Goal: Task Accomplishment & Management: Manage account settings

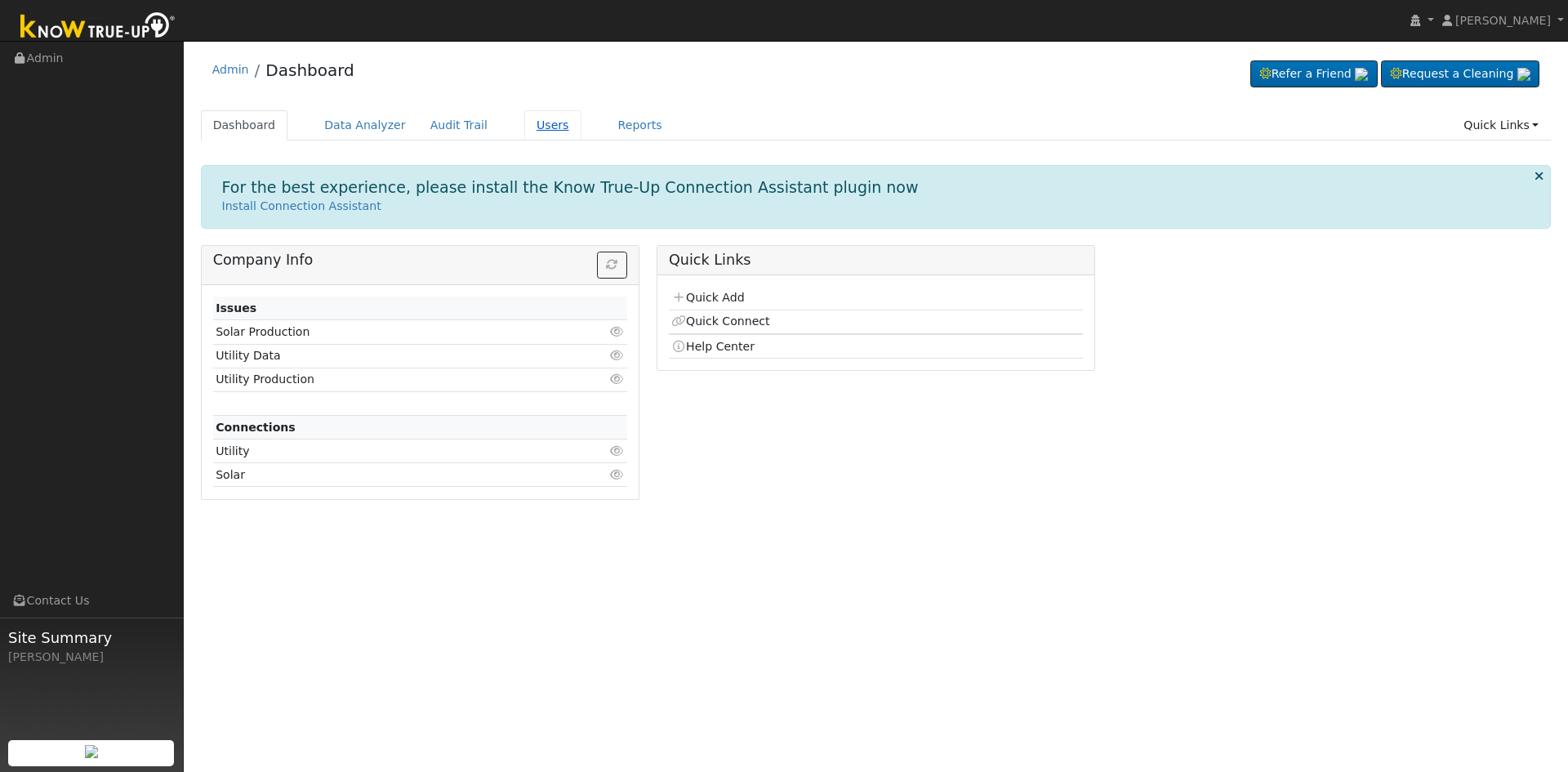
click at [525, 126] on link "Users" at bounding box center [553, 126] width 57 height 30
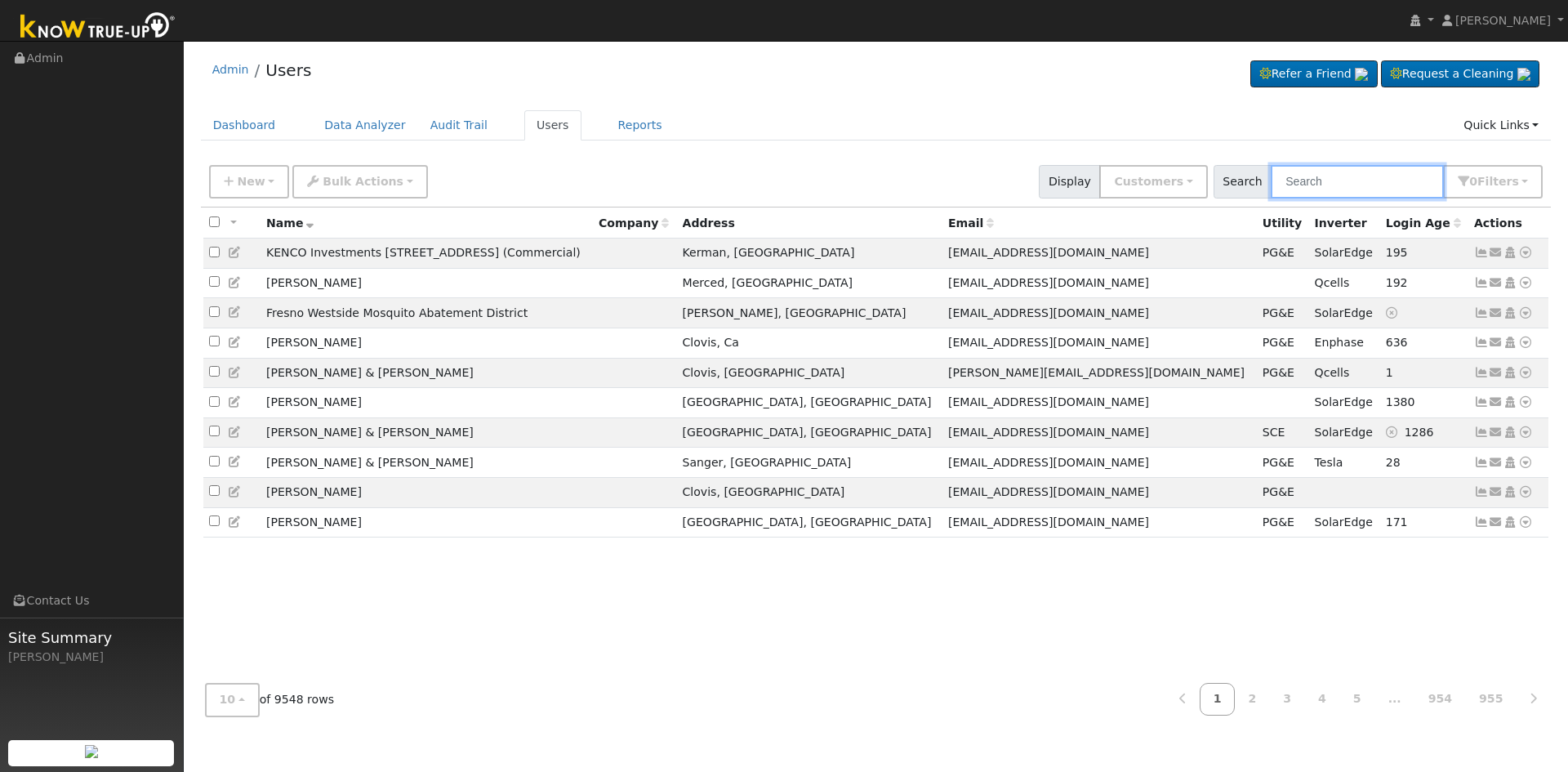
click at [1346, 184] on input "text" at bounding box center [1358, 182] width 174 height 34
type input "[PERSON_NAME]"
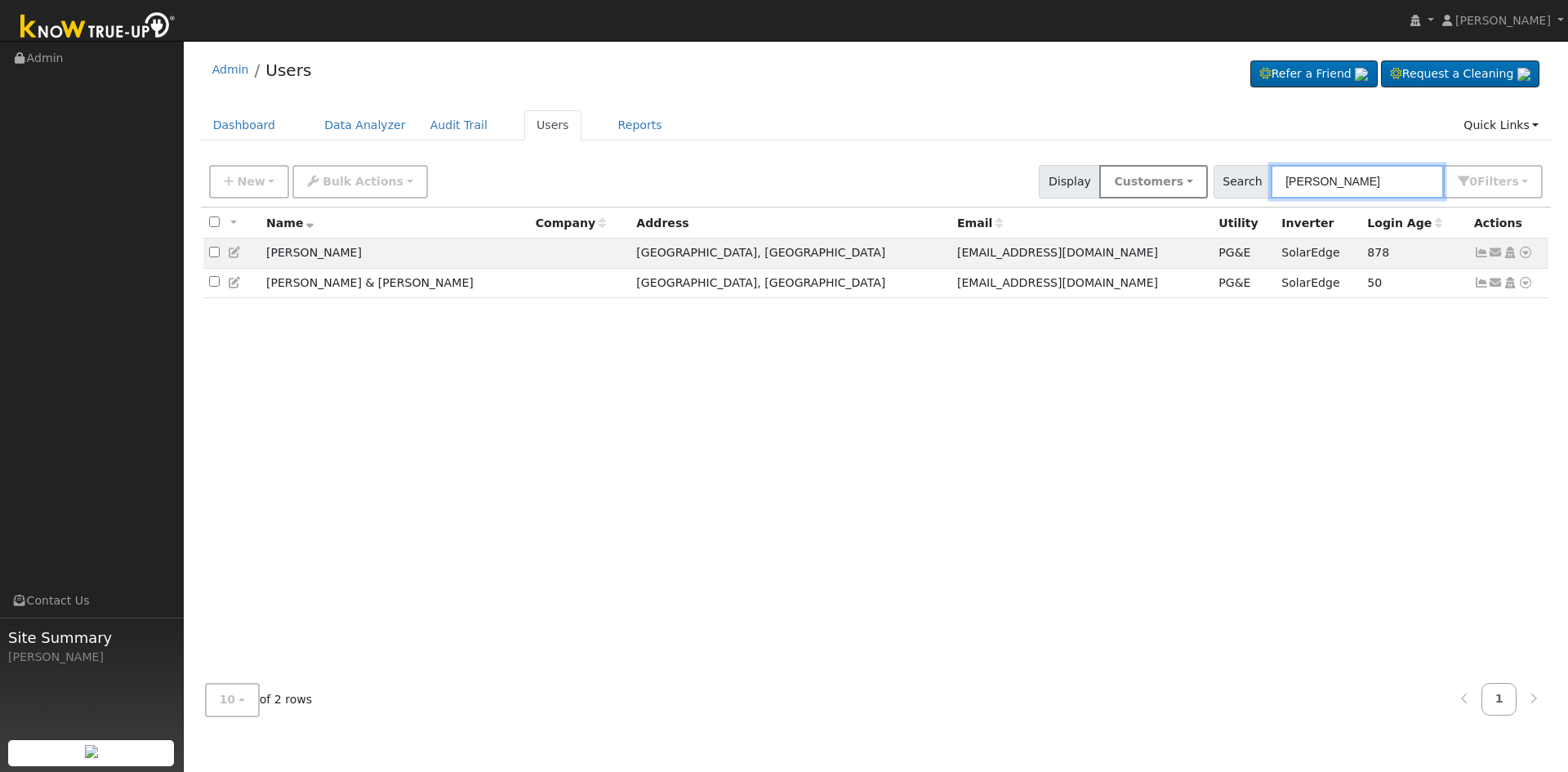
drag, startPoint x: 1348, startPoint y: 184, endPoint x: 1221, endPoint y: 193, distance: 127.3
click at [1221, 193] on div "New Add User Quick Add Quick Connect Quick Convert Lead Bulk Actions Send Email…" at bounding box center [875, 179] width 1341 height 39
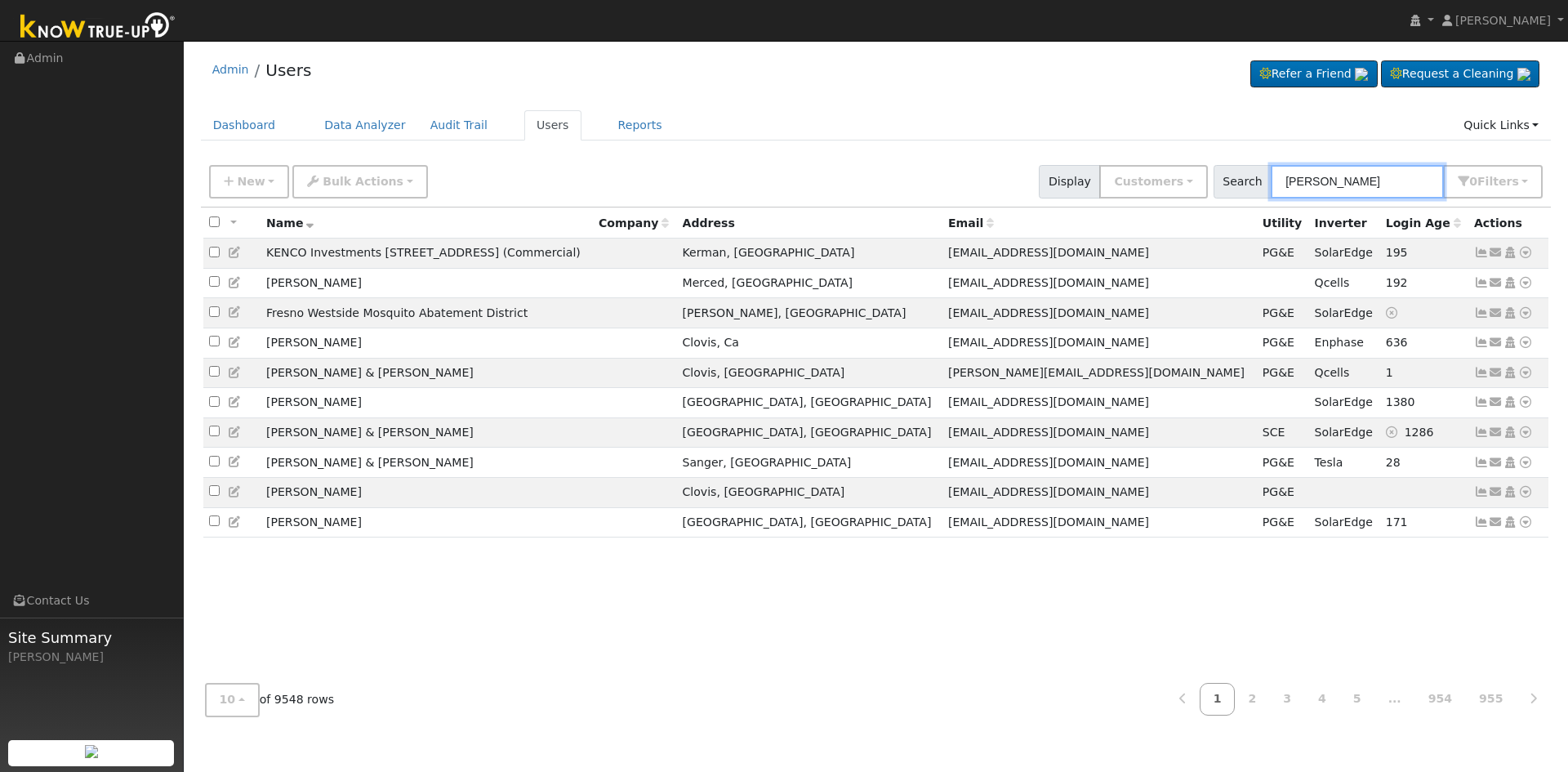
type input "leopoldo"
click at [644, 185] on div "New Add User Quick Add Quick Connect Quick Convert Lead Bulk Actions Send Email…" at bounding box center [875, 179] width 1341 height 39
click at [779, 83] on div "Admin Users Refer a Friend Request a Cleaning" at bounding box center [876, 73] width 1351 height 50
click at [449, 123] on link "Audit Trail" at bounding box center [459, 126] width 82 height 30
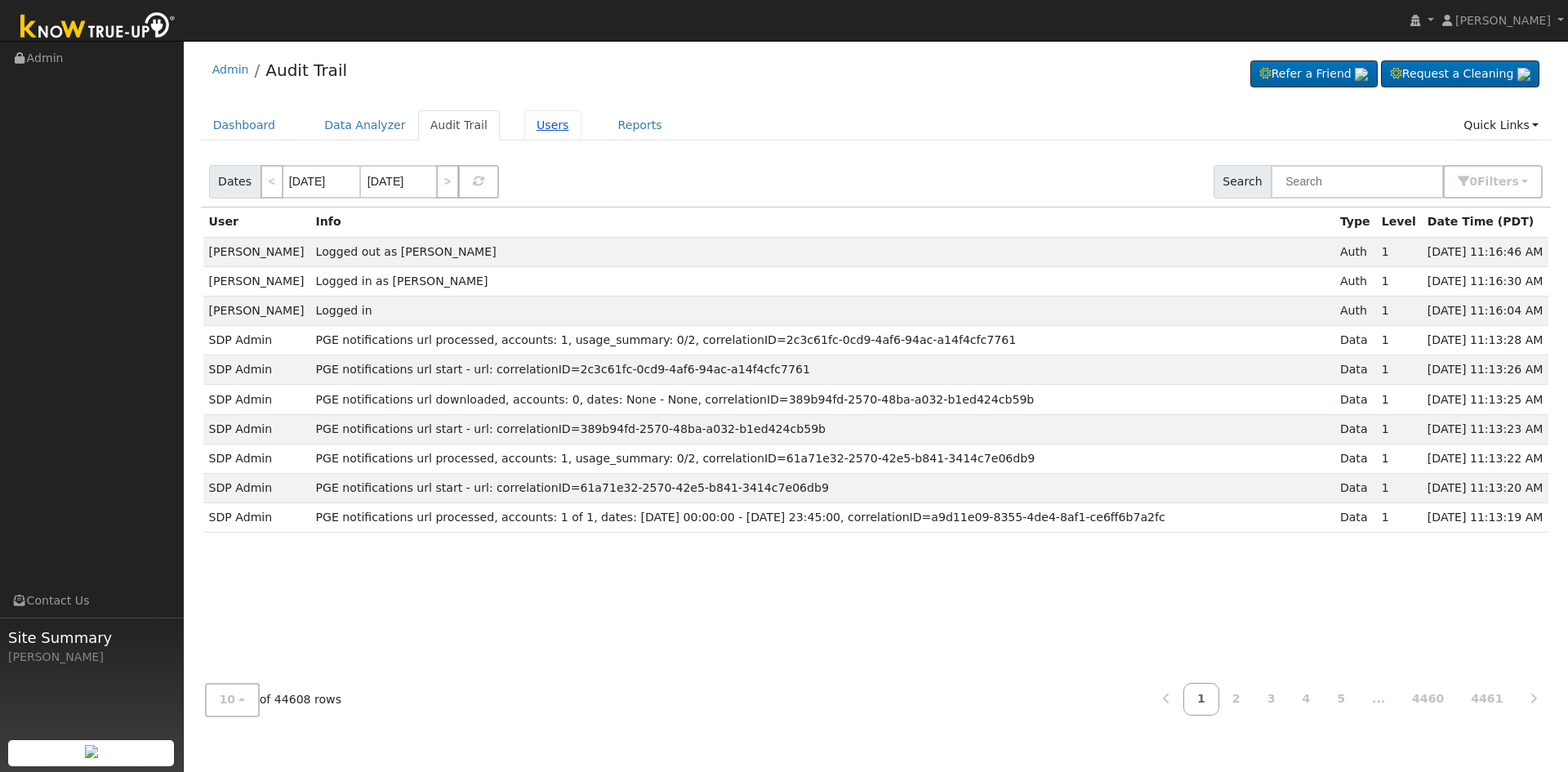
click at [540, 125] on link "Users" at bounding box center [553, 126] width 57 height 30
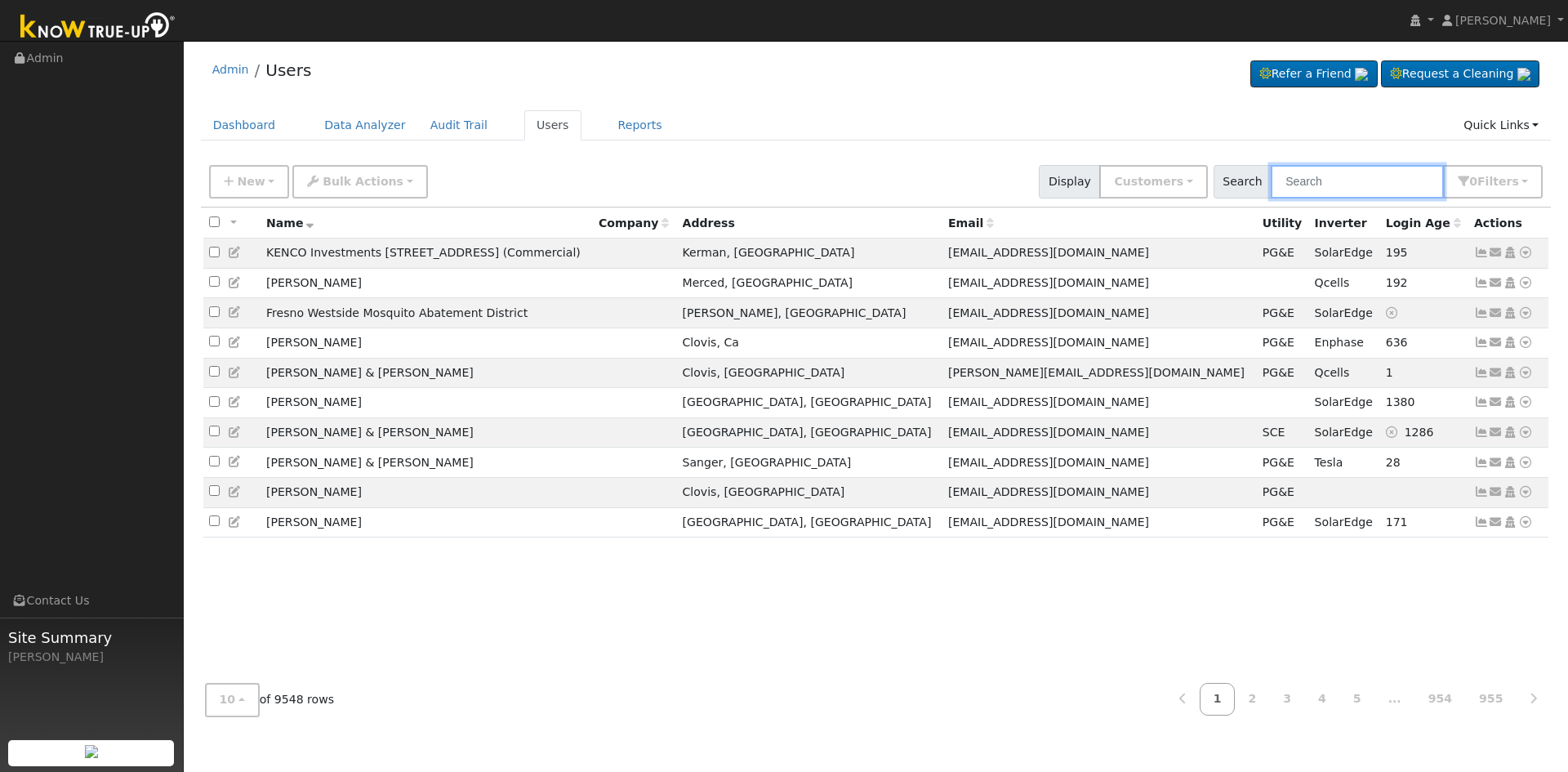
click at [1392, 180] on input "text" at bounding box center [1358, 182] width 174 height 34
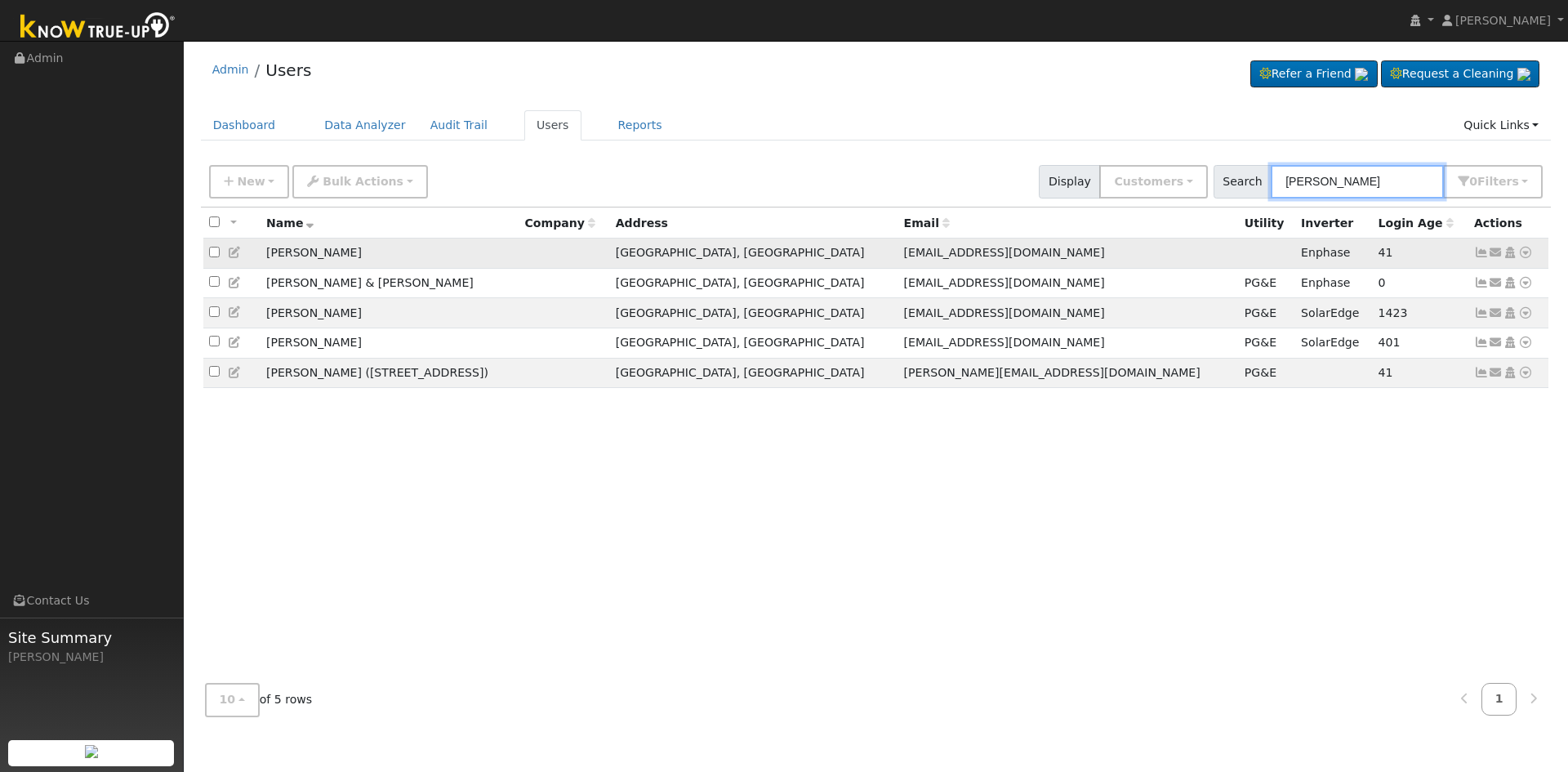
type input "[PERSON_NAME]"
click at [1526, 256] on icon at bounding box center [1526, 252] width 15 height 11
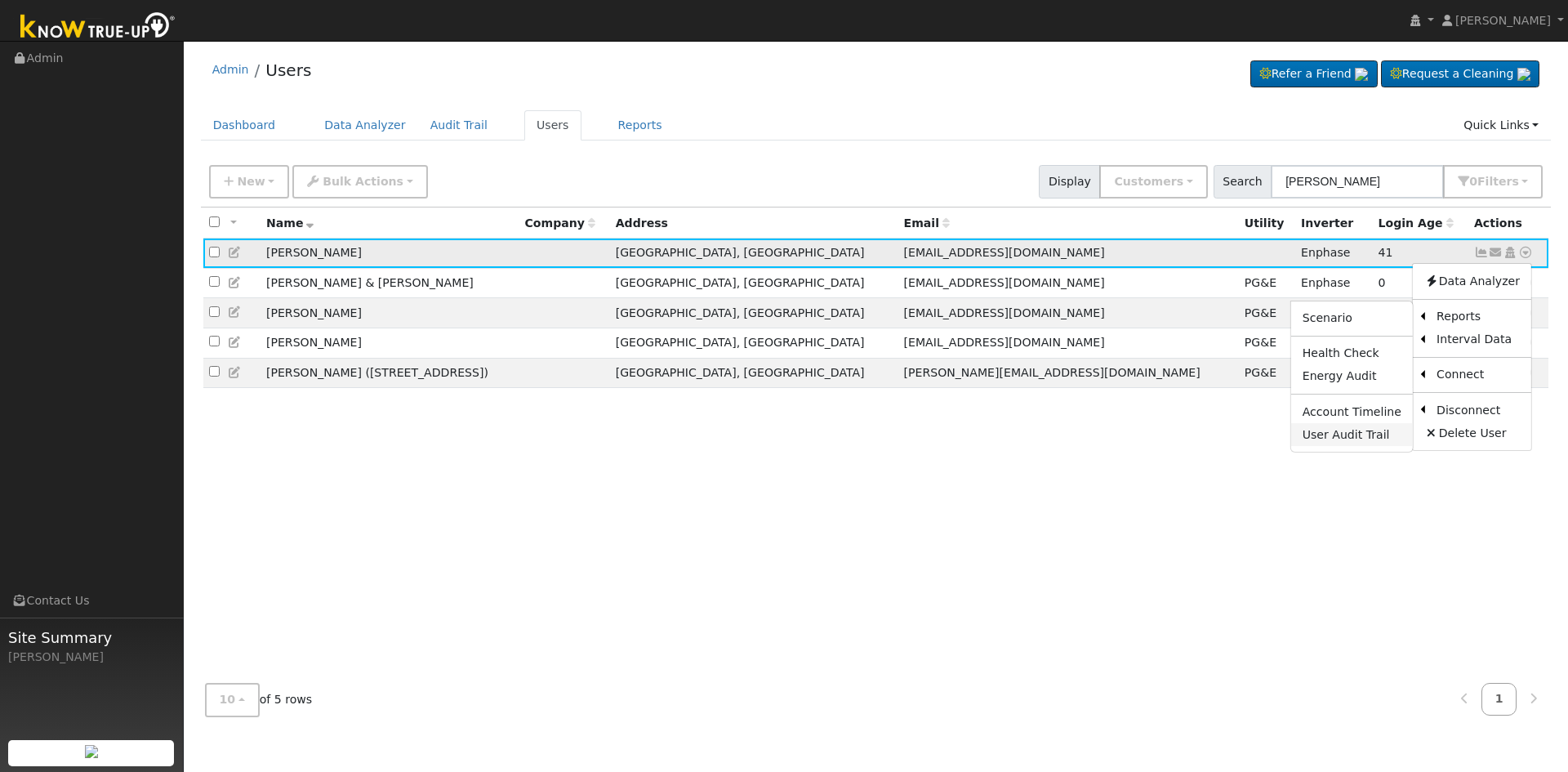
click at [1369, 438] on link "User Audit Trail" at bounding box center [1352, 434] width 122 height 23
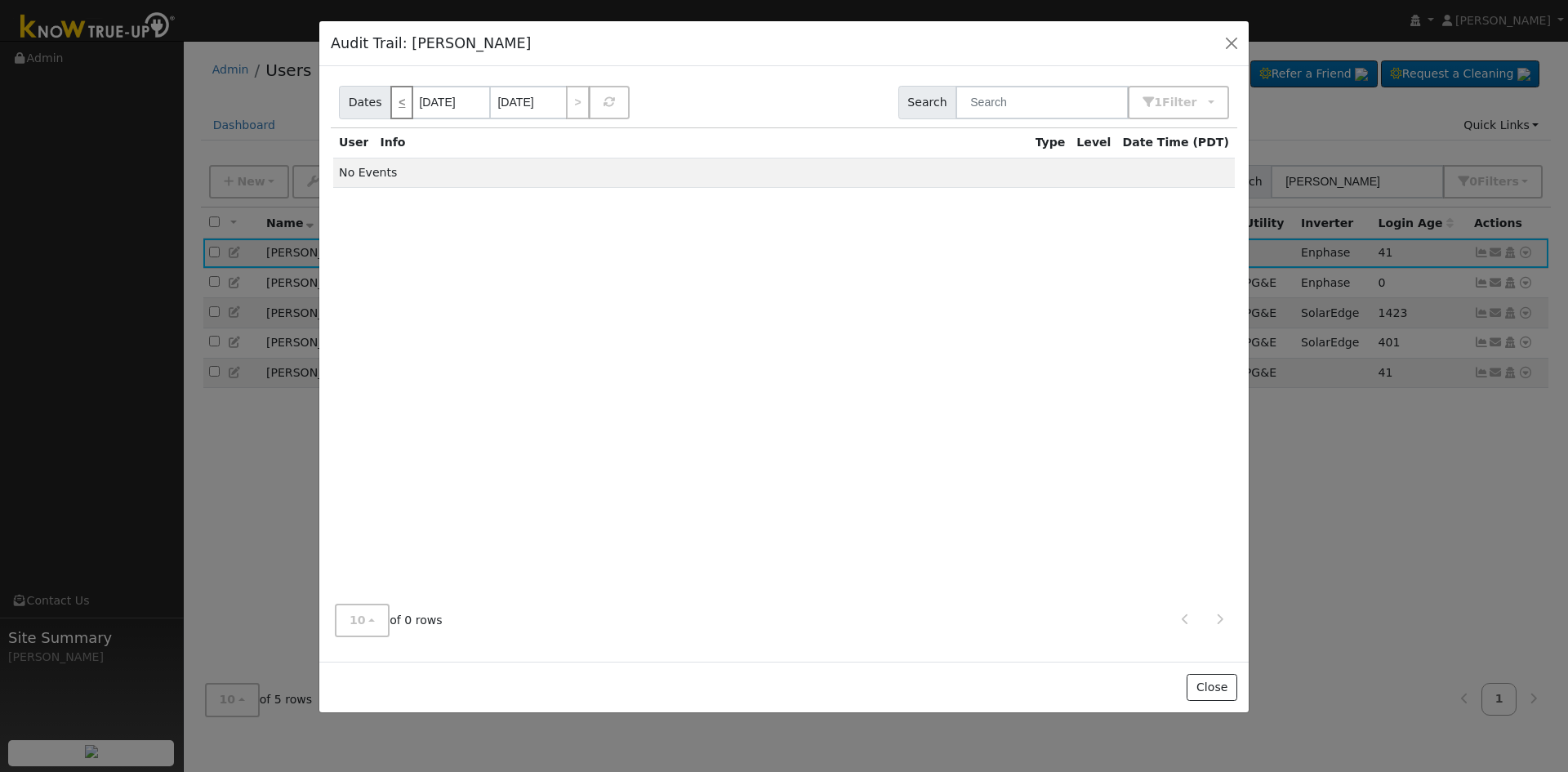
click at [395, 98] on link "<" at bounding box center [402, 102] width 23 height 34
type input "[DATE]"
click at [395, 98] on link "<" at bounding box center [402, 102] width 23 height 34
type input "[DATE]"
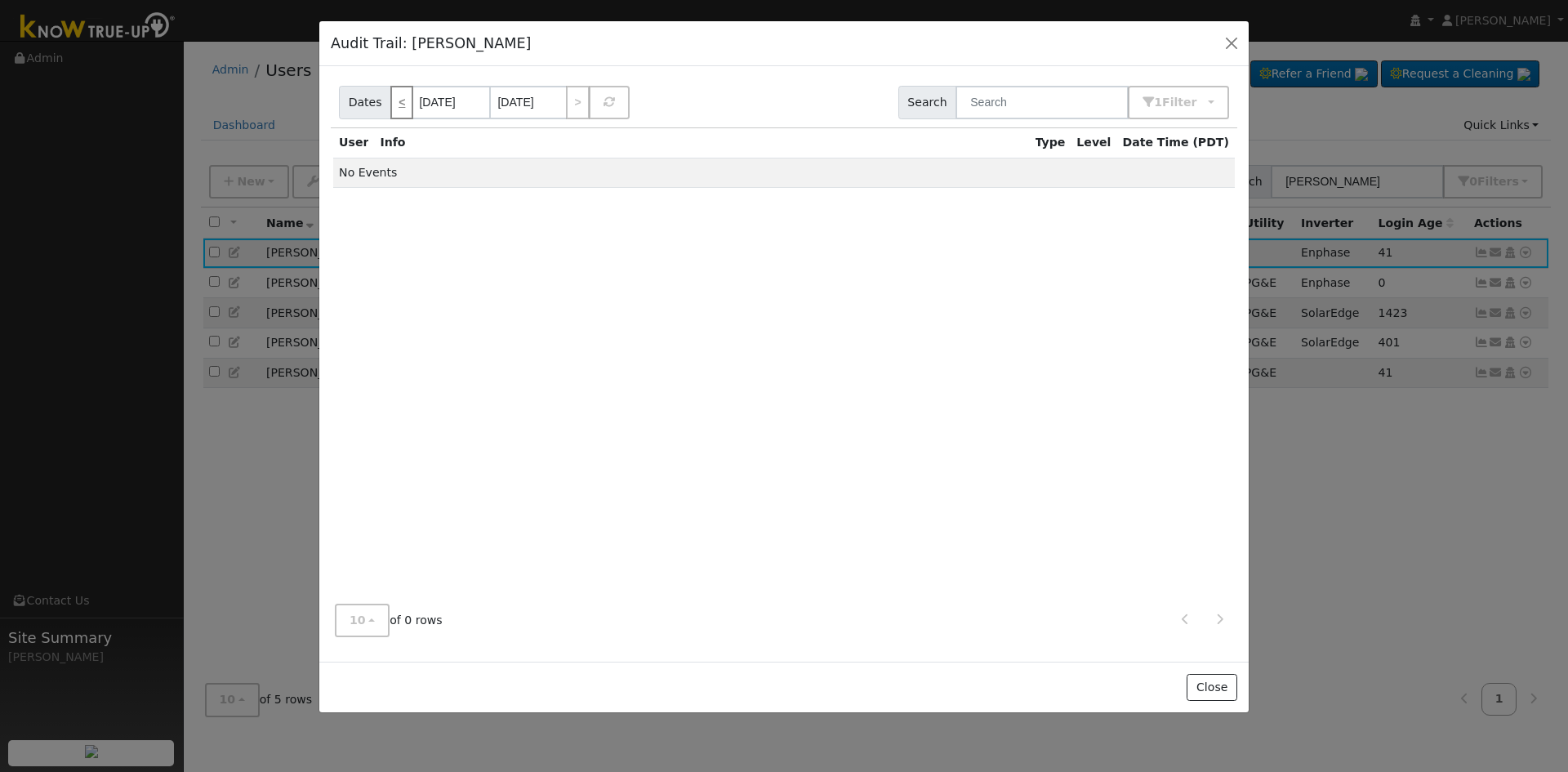
type input "[DATE]"
click at [395, 98] on link "<" at bounding box center [402, 102] width 23 height 34
type input "[DATE]"
click at [395, 98] on link "<" at bounding box center [402, 102] width 23 height 34
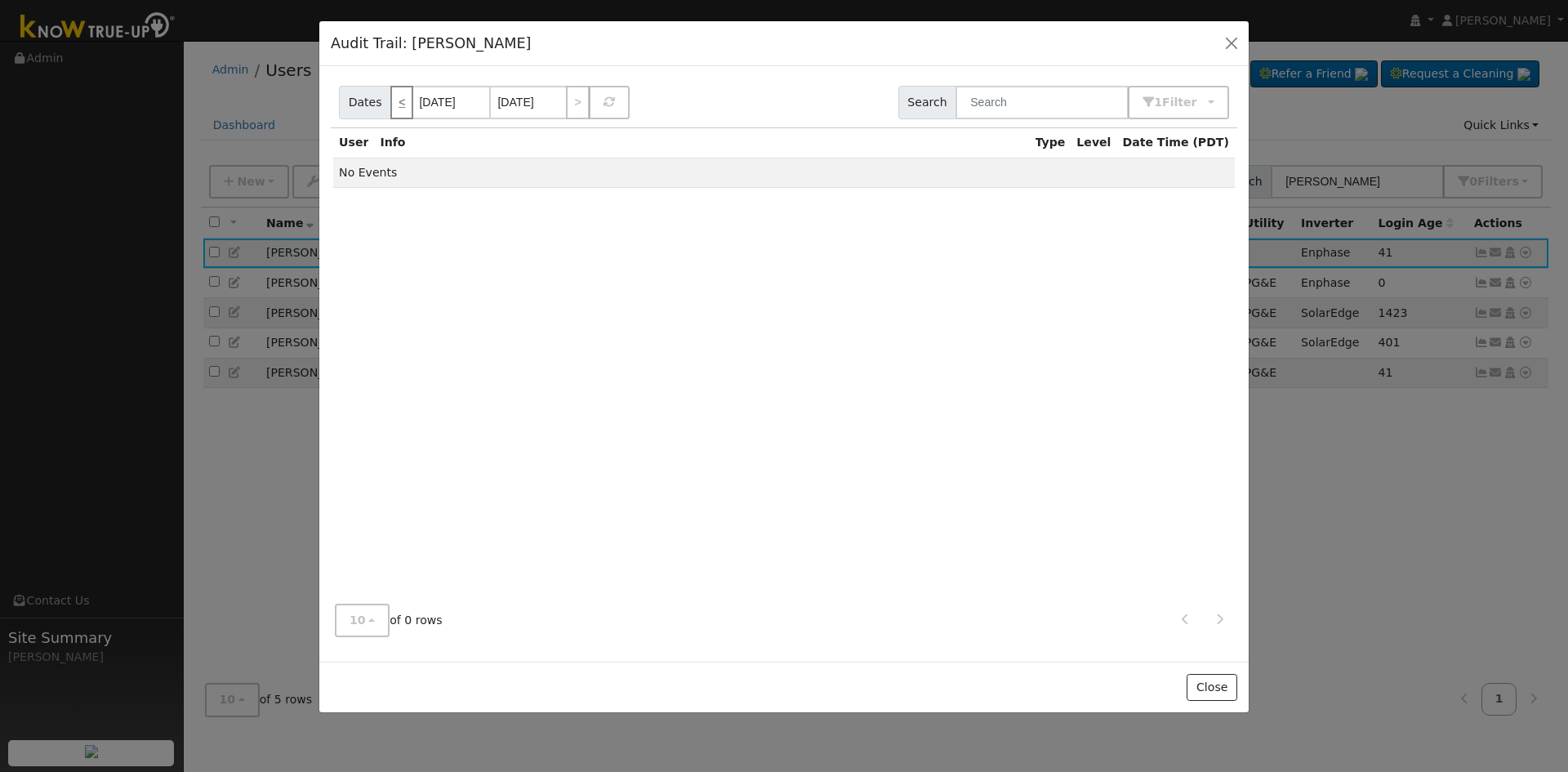
type input "[DATE]"
click at [395, 98] on link "<" at bounding box center [402, 102] width 23 height 34
type input "[DATE]"
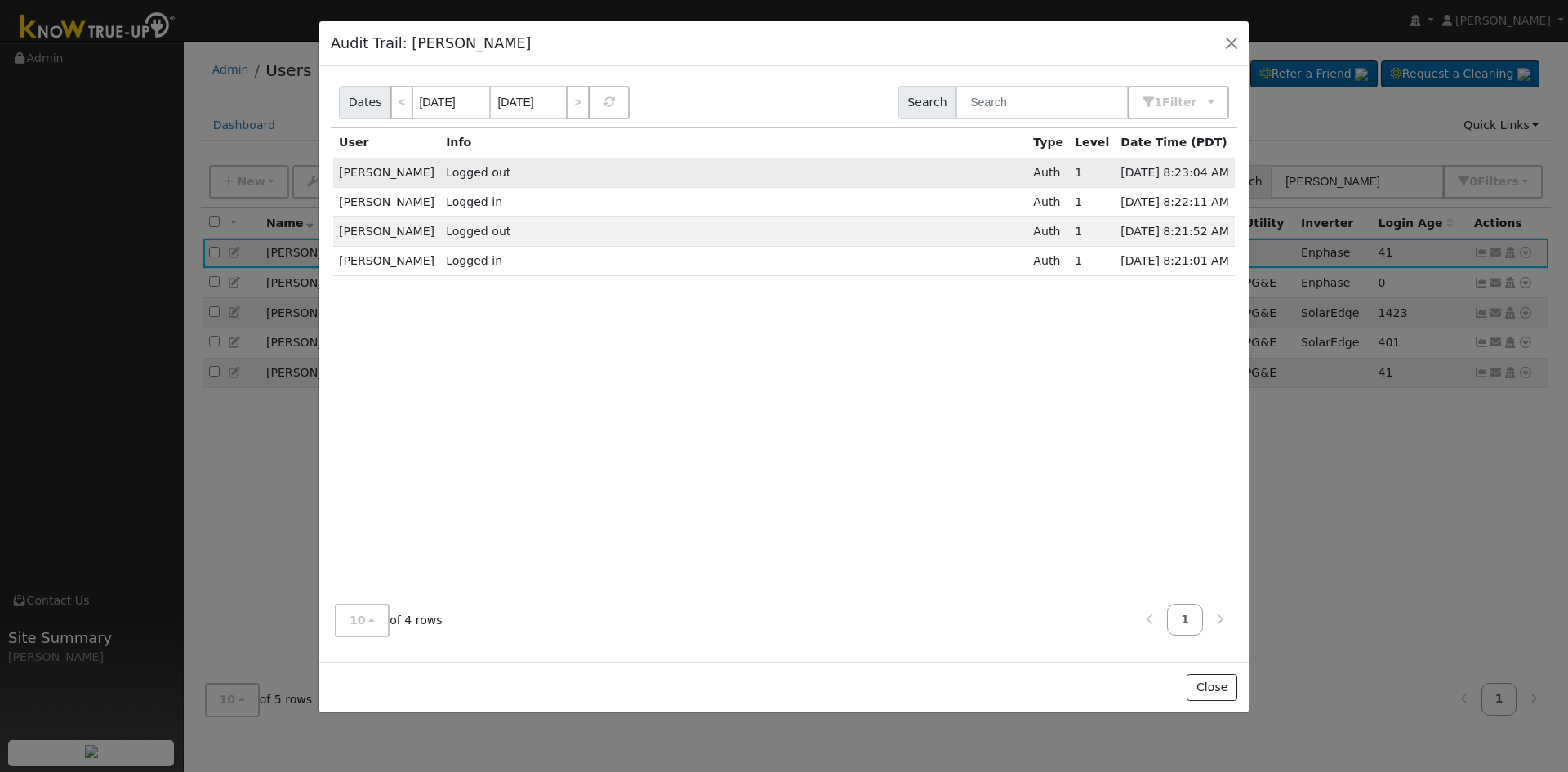
click at [489, 169] on span "Logged out" at bounding box center [478, 173] width 65 height 13
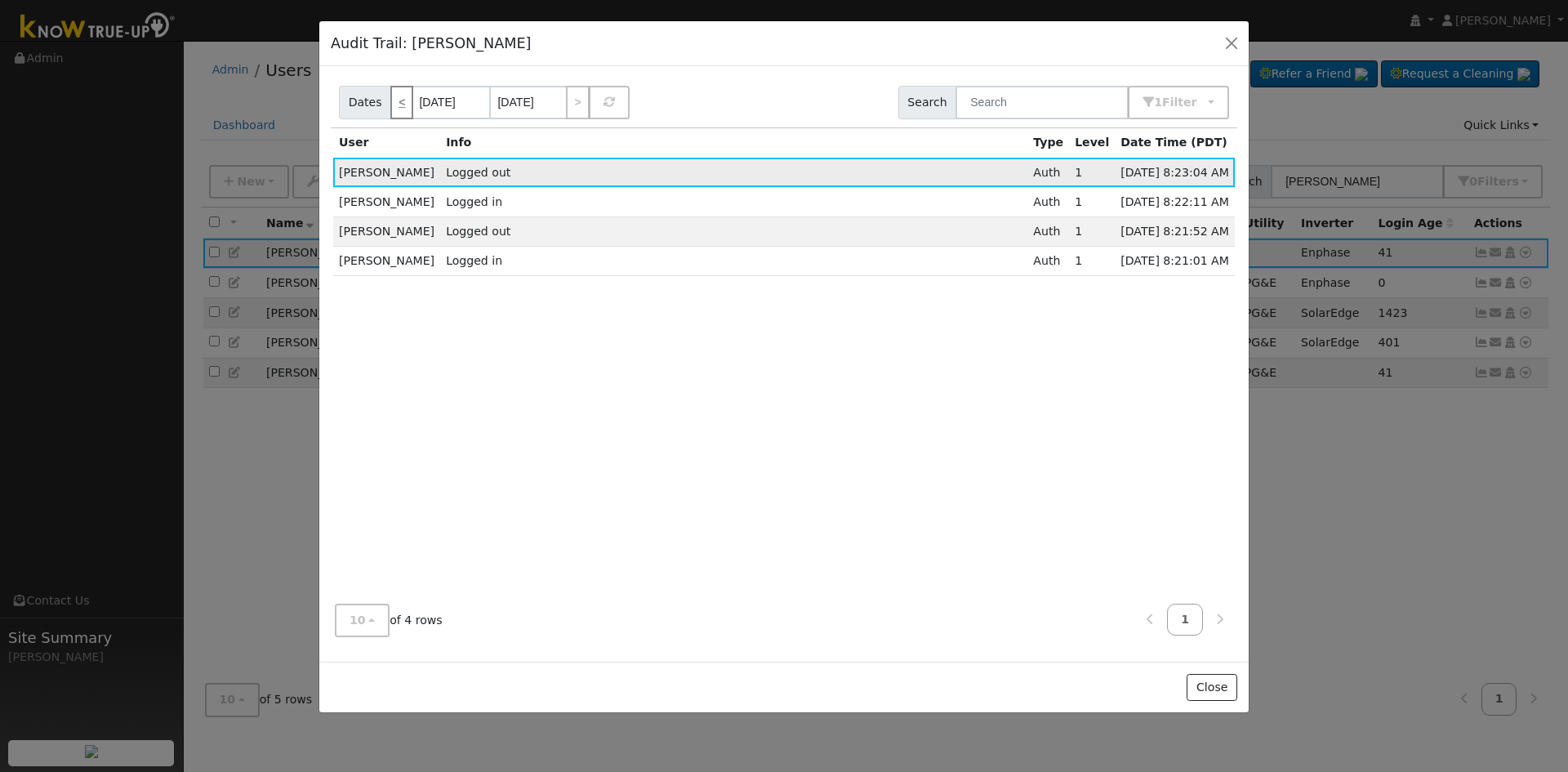
click at [395, 96] on link "<" at bounding box center [402, 102] width 23 height 34
type input "[DATE]"
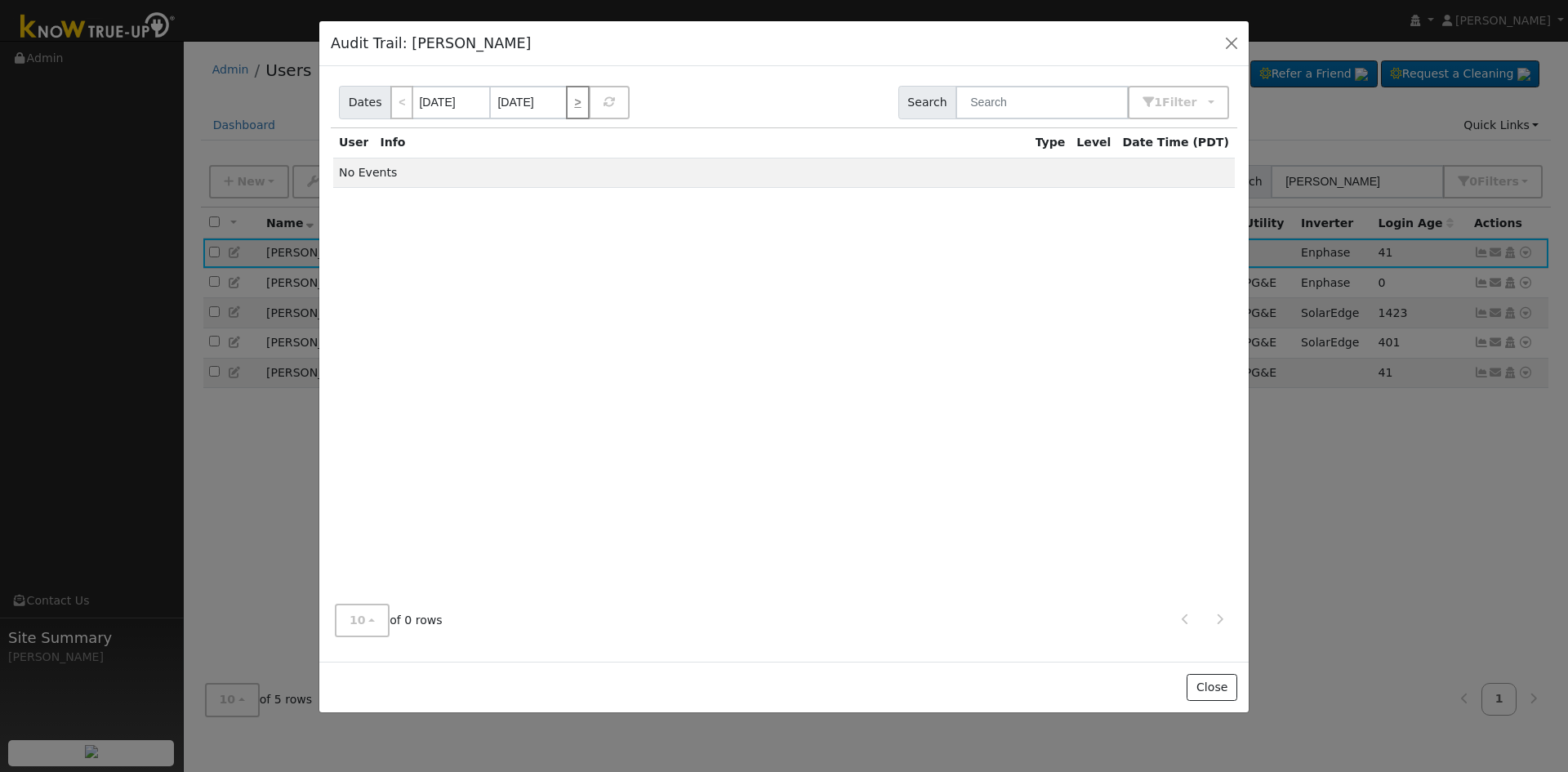
click at [571, 98] on link ">" at bounding box center [577, 102] width 23 height 34
type input "[DATE]"
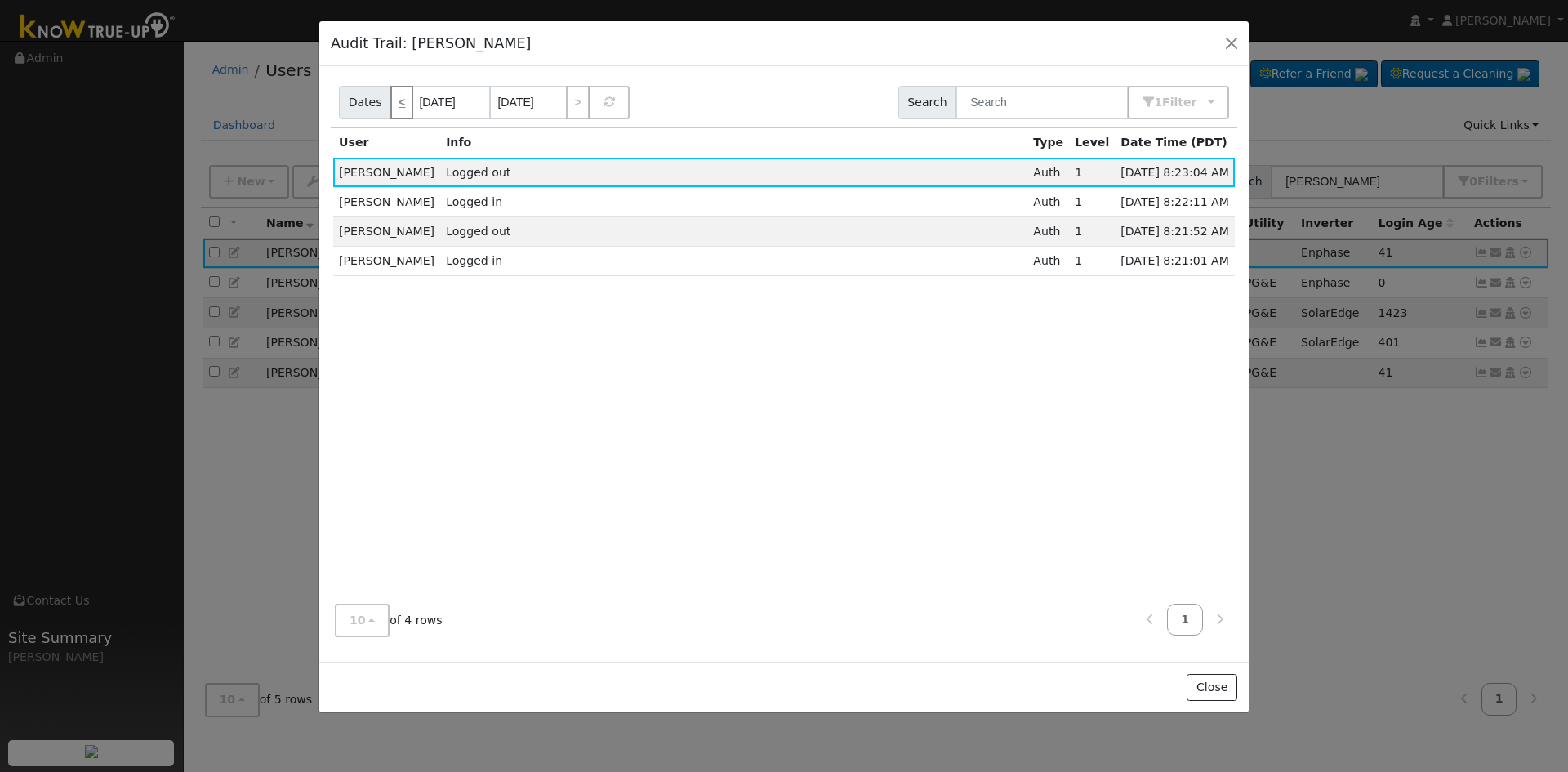
click at [394, 98] on link "<" at bounding box center [402, 102] width 23 height 34
type input "[DATE]"
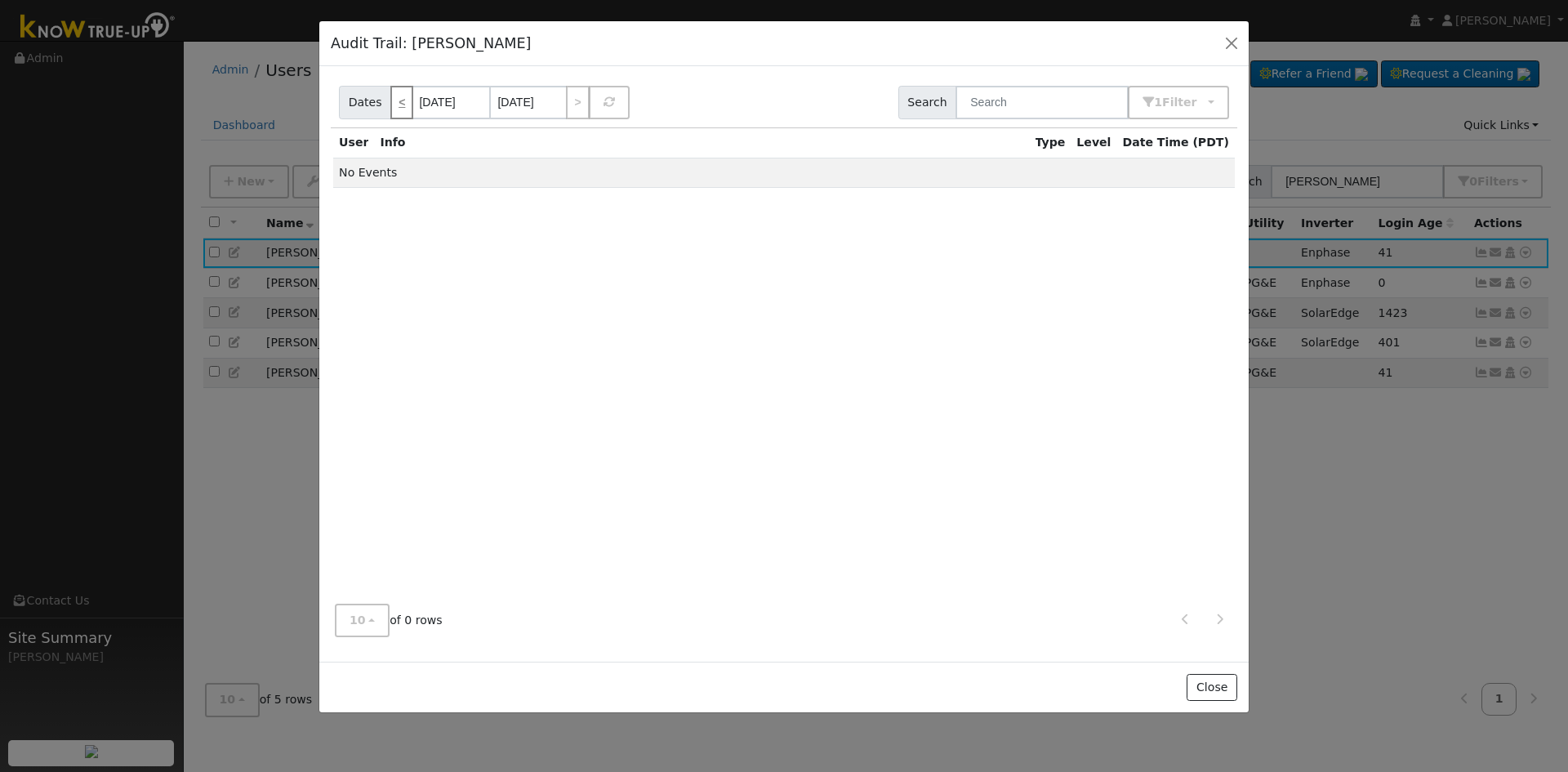
click at [399, 101] on link "<" at bounding box center [402, 102] width 23 height 34
type input "[DATE]"
click at [399, 101] on link "<" at bounding box center [402, 102] width 23 height 34
type input "[DATE]"
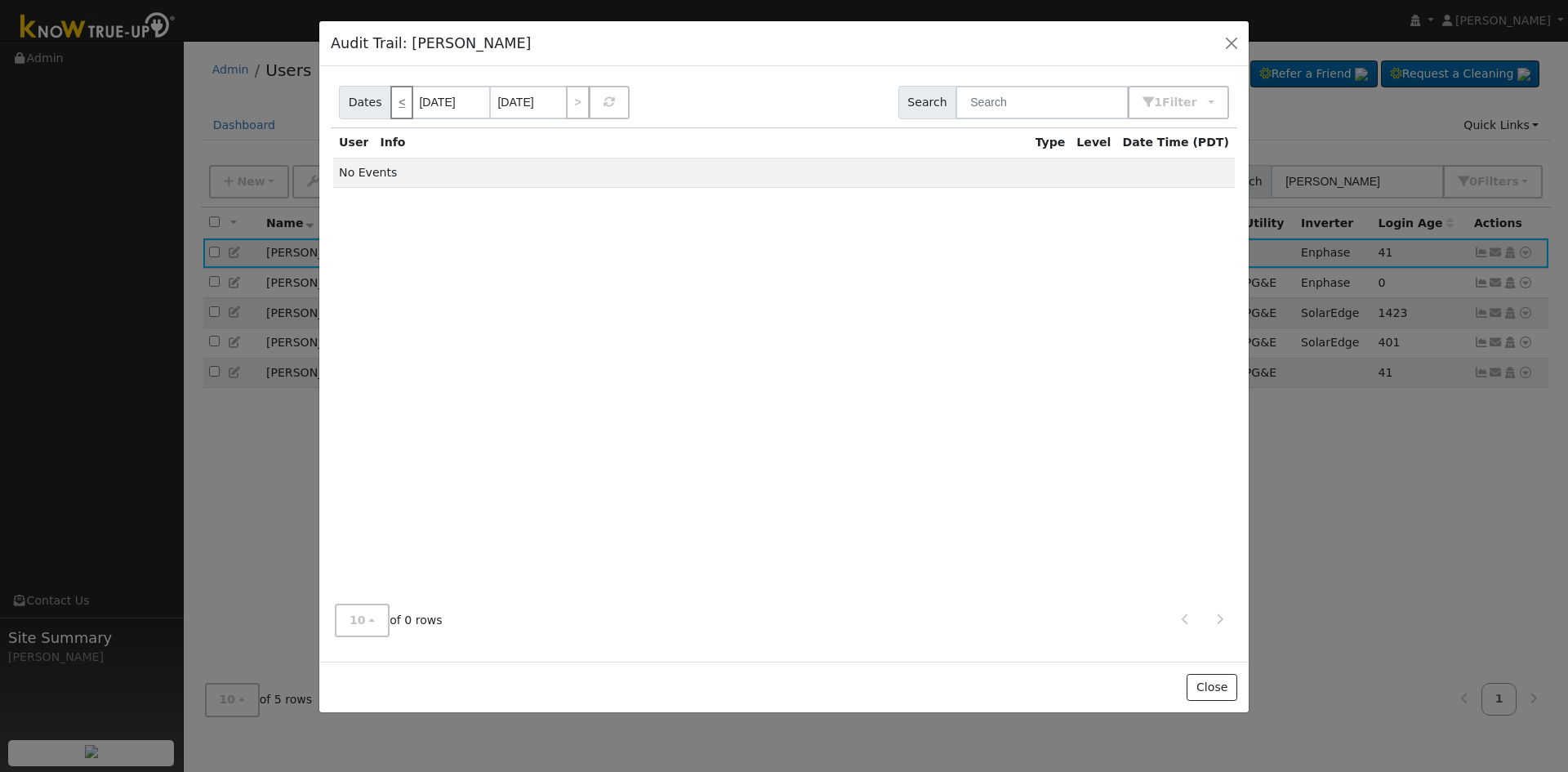
type input "[DATE]"
click at [403, 98] on link "<" at bounding box center [402, 102] width 23 height 34
type input "[DATE]"
click at [1232, 38] on button "button" at bounding box center [1232, 43] width 23 height 23
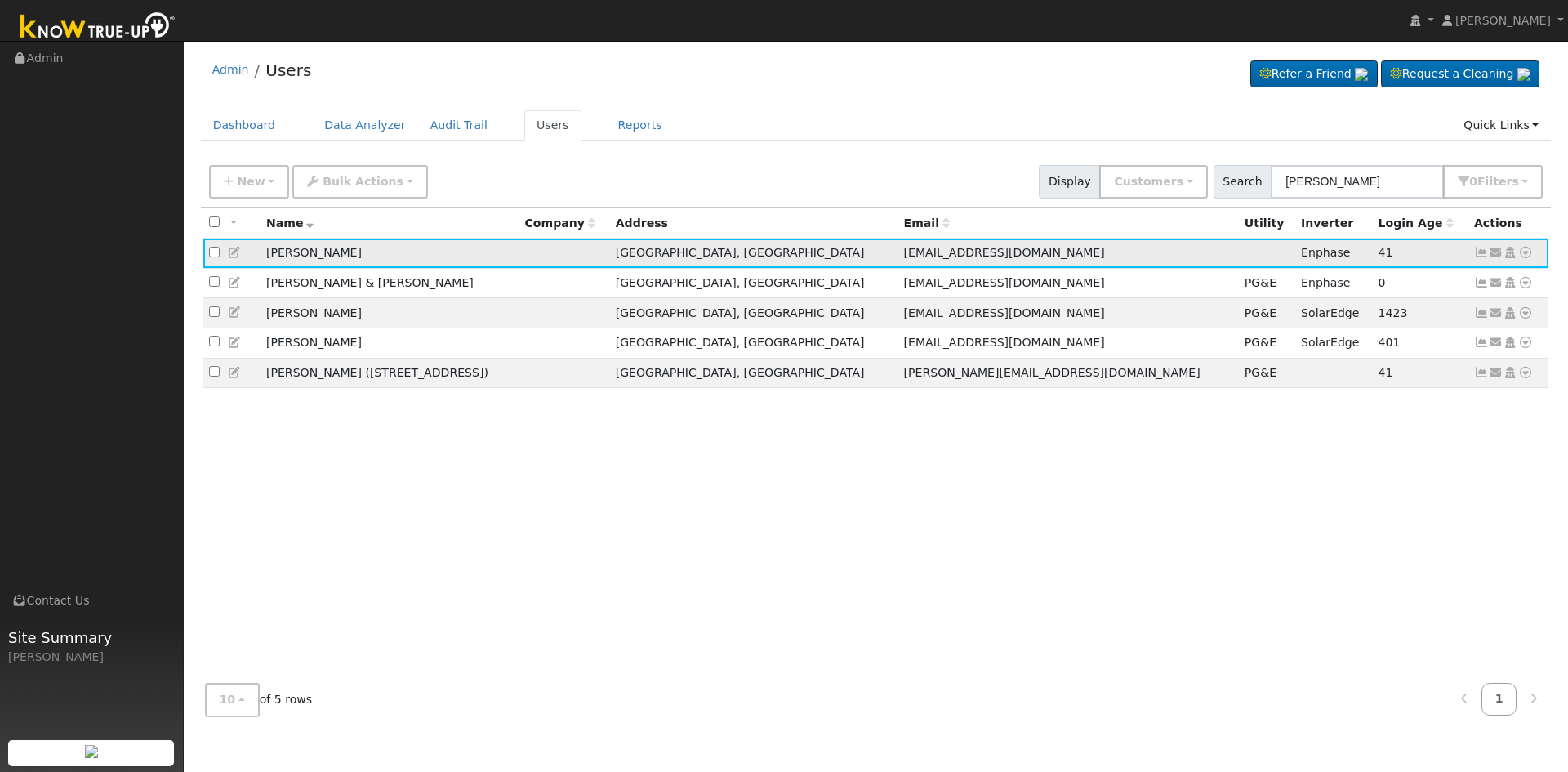
click at [1527, 250] on icon at bounding box center [1526, 252] width 15 height 11
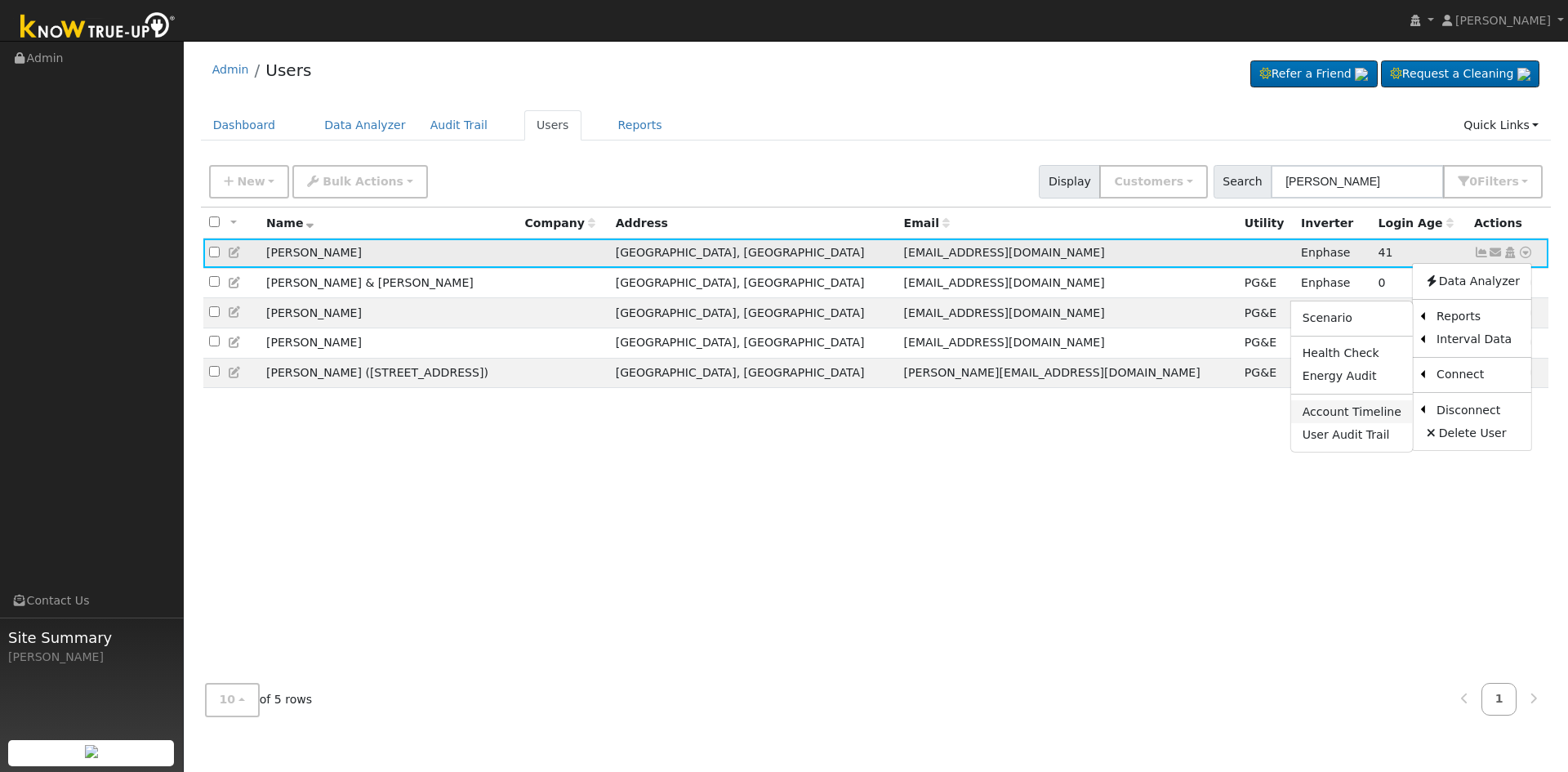
click at [1356, 409] on link "Account Timeline" at bounding box center [1352, 412] width 122 height 23
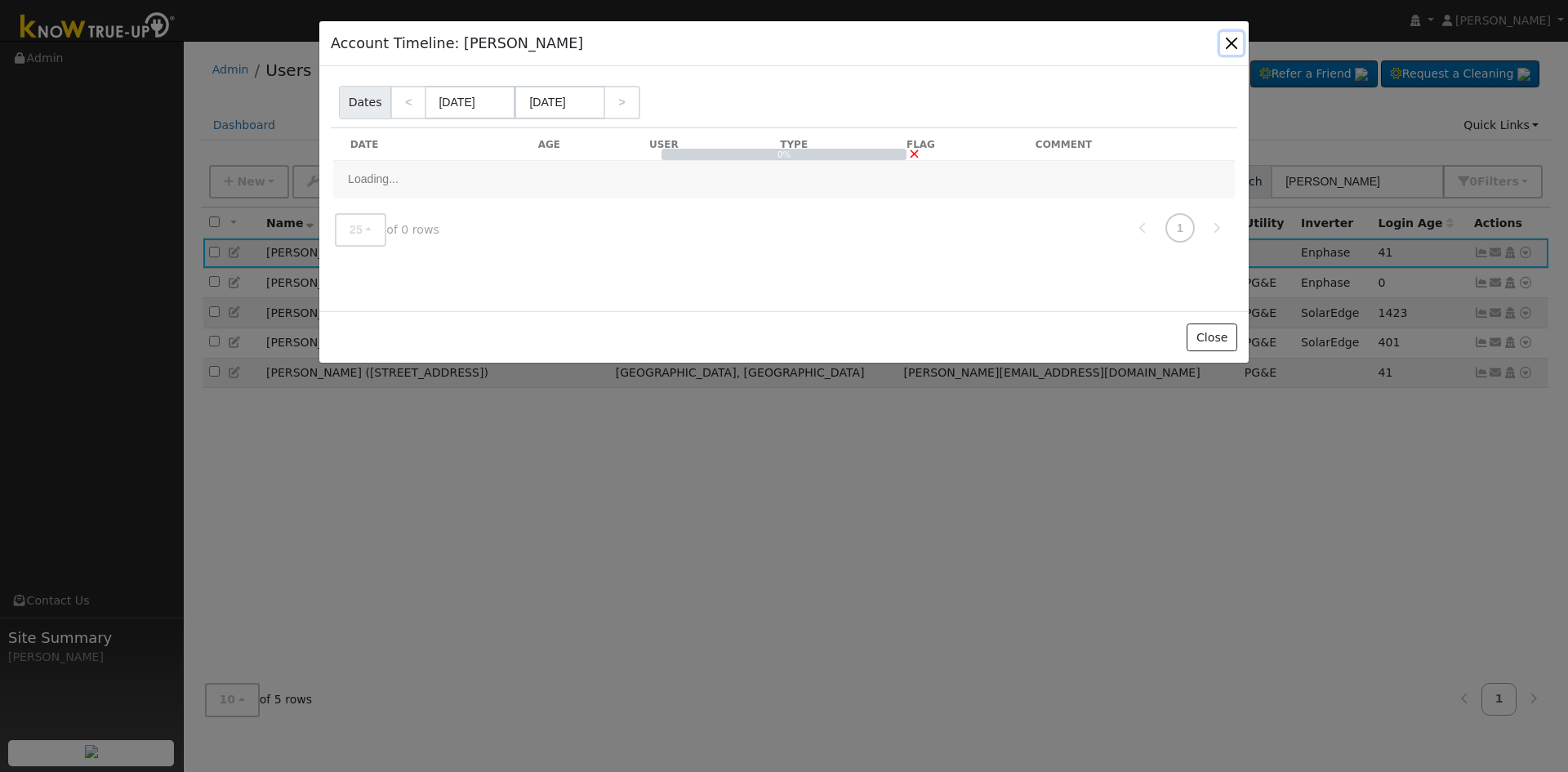
click at [1234, 41] on button "button" at bounding box center [1232, 43] width 23 height 23
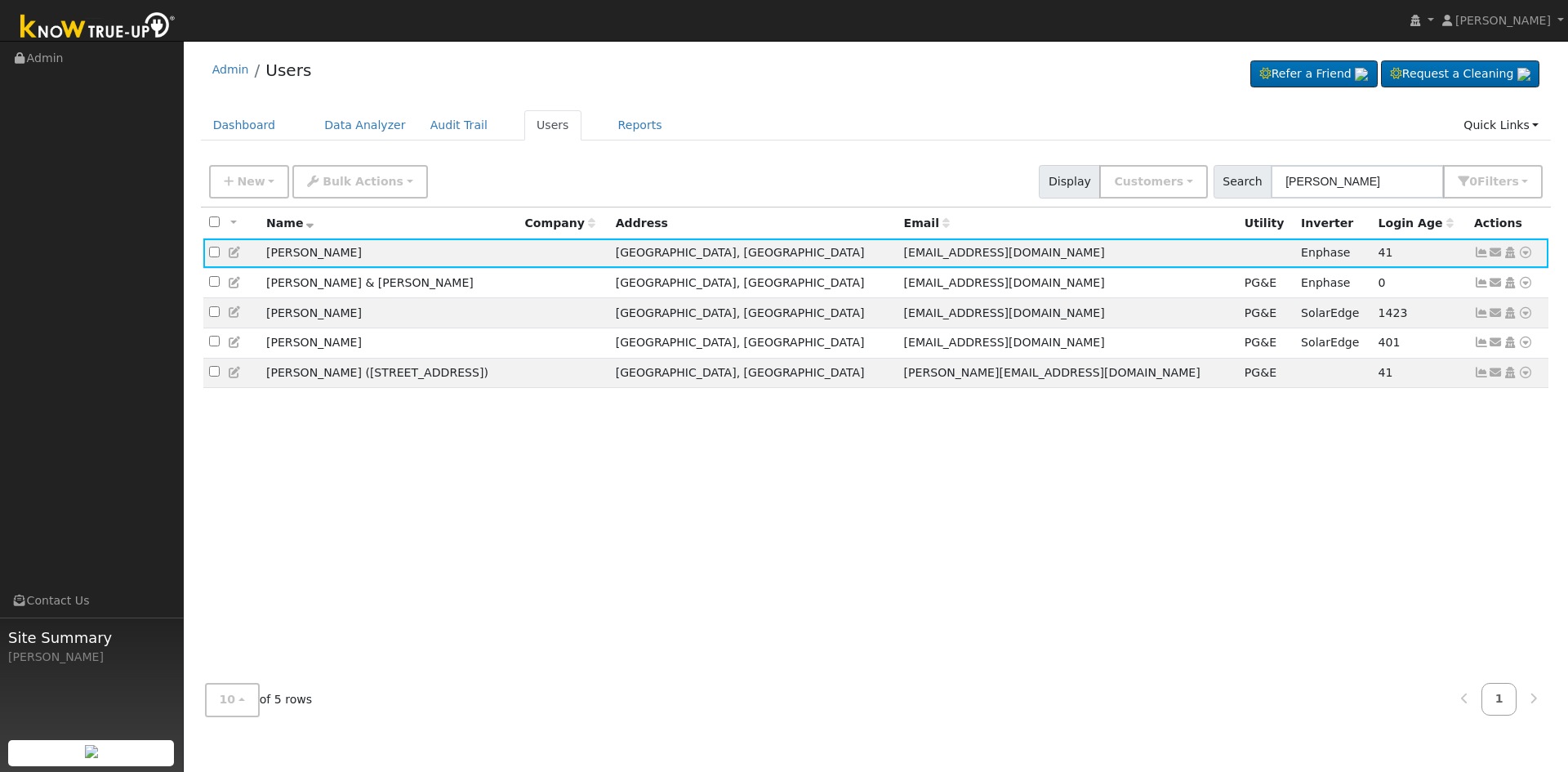
click at [1118, 598] on div "All None All on page None on page Name Company Address Email Utility Inverter L…" at bounding box center [876, 439] width 1351 height 463
click at [1107, 590] on div "All None All on page None on page Name Company Address Email Utility Inverter L…" at bounding box center [876, 439] width 1351 height 463
drag, startPoint x: 1357, startPoint y: 180, endPoint x: 1268, endPoint y: 195, distance: 90.3
click at [1268, 195] on div "Search [PERSON_NAME] 0 Filter s Role Show Customers Show Leads Admin Billing Ad…" at bounding box center [1379, 182] width 330 height 34
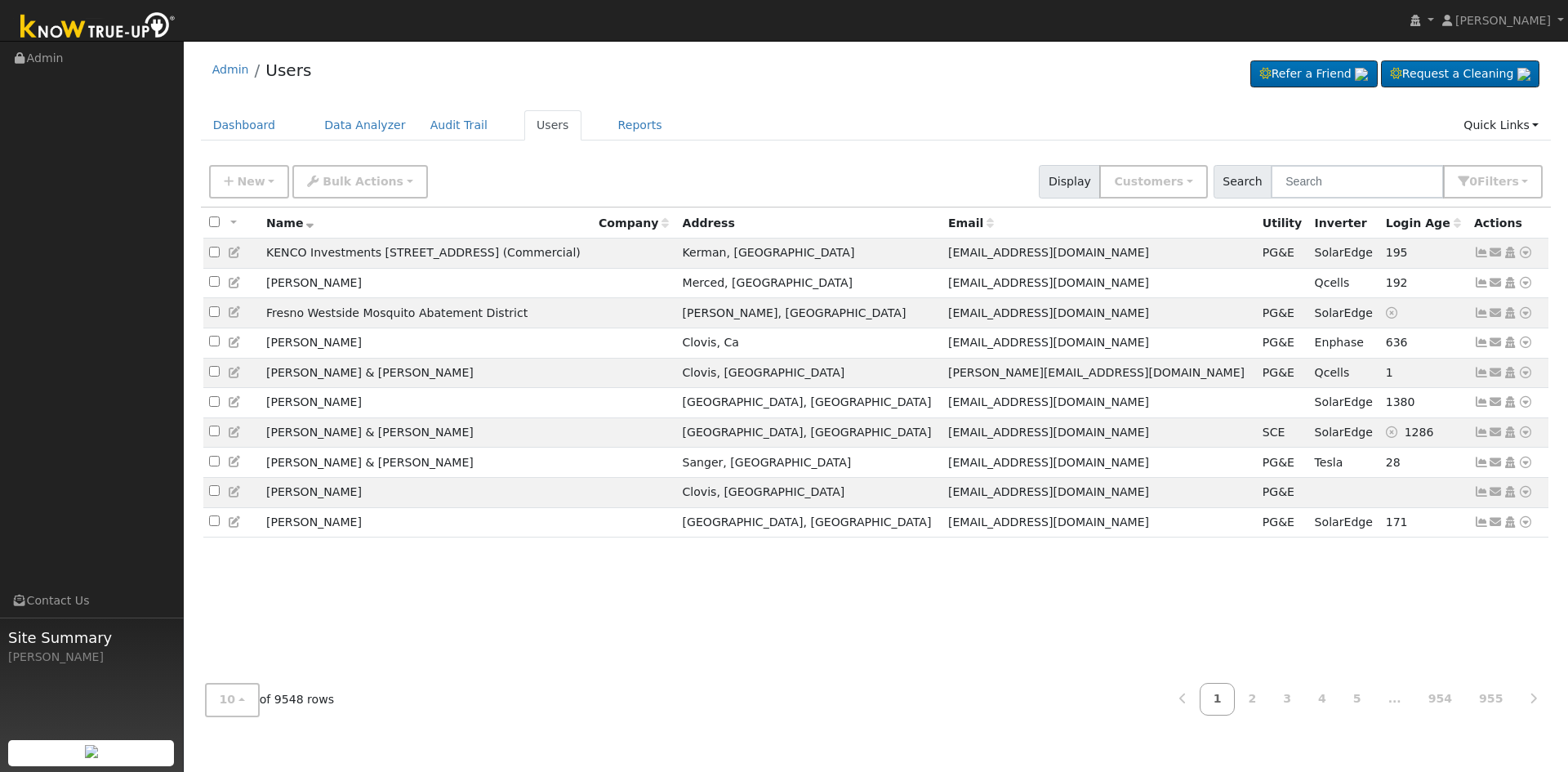
click at [654, 641] on div "All None All on page None on page Name Company Address Email Utility Inverter L…" at bounding box center [876, 439] width 1351 height 463
click at [1353, 182] on input "text" at bounding box center [1358, 182] width 174 height 34
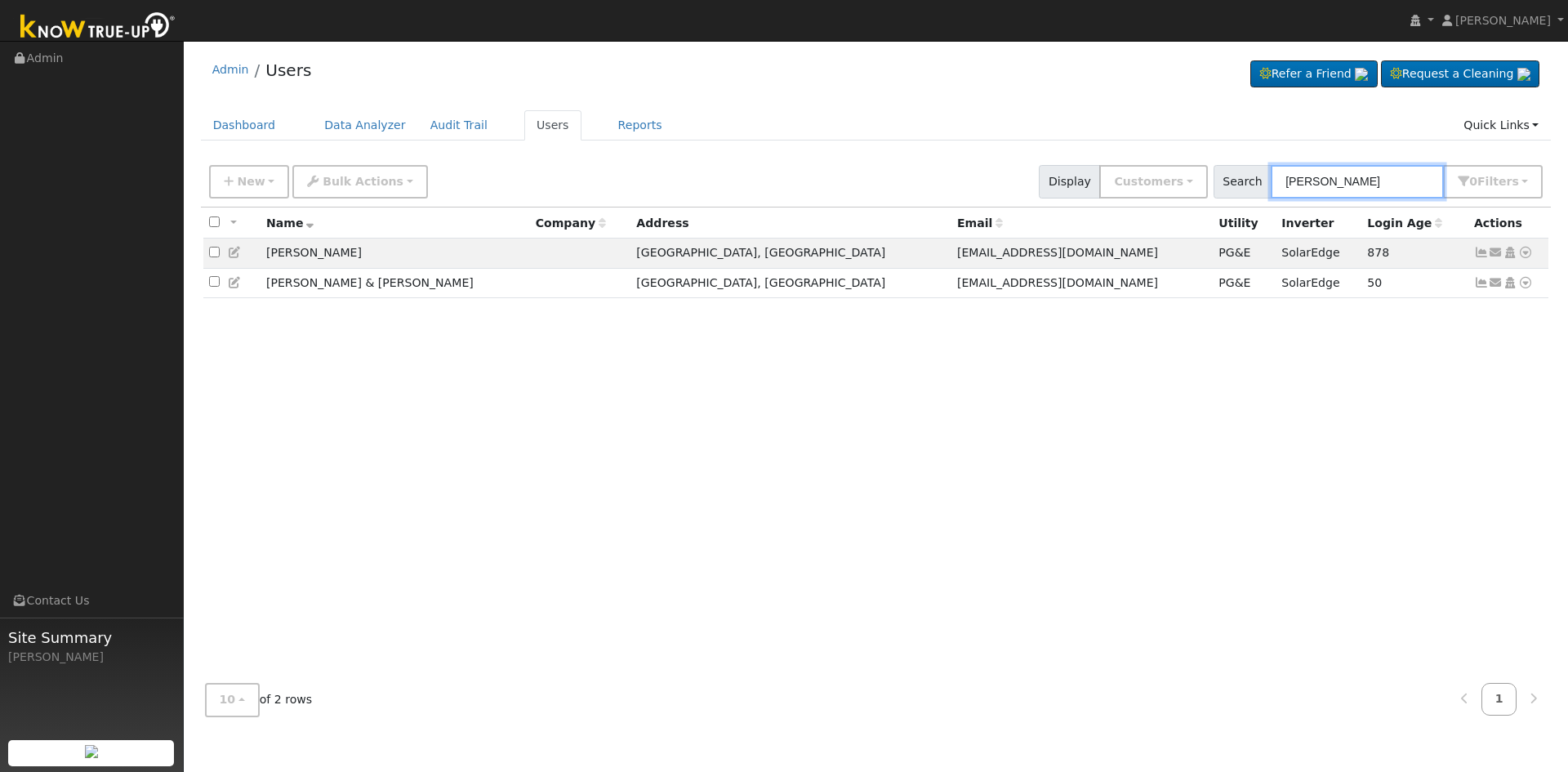
type input "[PERSON_NAME]"
click at [992, 413] on div "All None All on page None on page Name Company Address Email Utility Inverter L…" at bounding box center [876, 439] width 1351 height 463
